Goal: Task Accomplishment & Management: Use online tool/utility

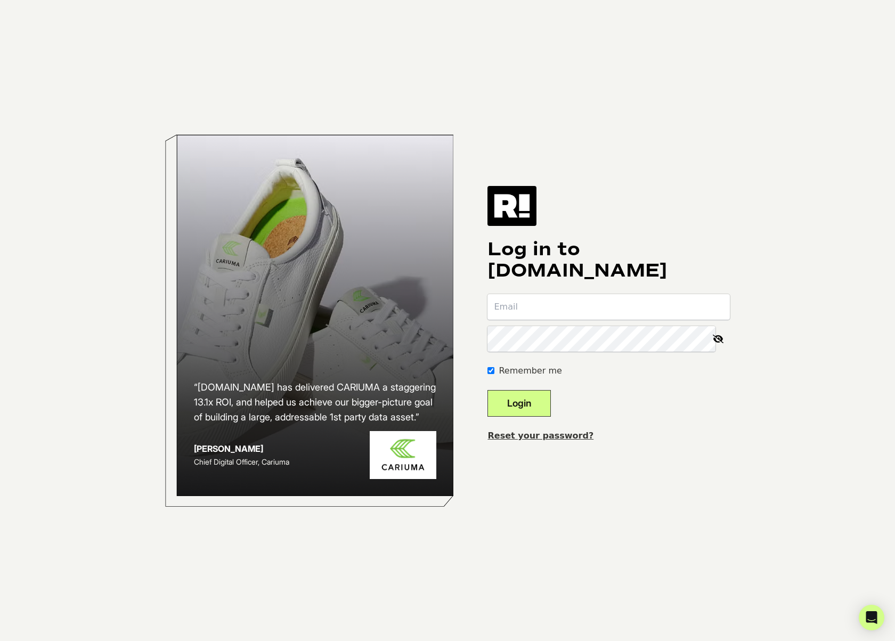
click at [545, 299] on input "email" at bounding box center [608, 307] width 242 height 26
type input "[EMAIL_ADDRESS][DOMAIN_NAME]"
click at [828, 164] on body "“Retention.com has delivered CARIUMA a staggering 13.1x ROI, and helped us achi…" at bounding box center [447, 320] width 895 height 641
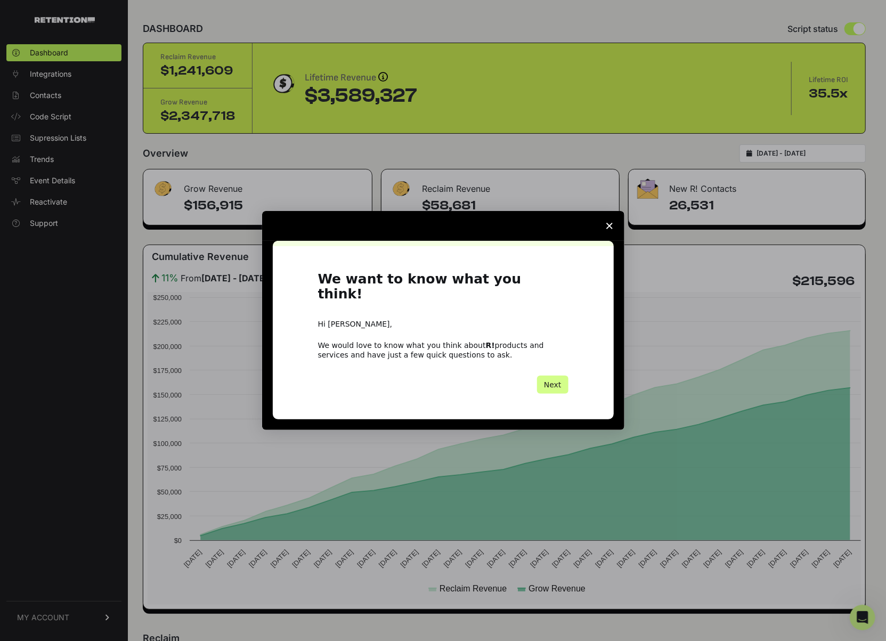
click at [606, 229] on icon "Close survey" at bounding box center [609, 226] width 6 height 6
